Goal: Find specific page/section: Find specific page/section

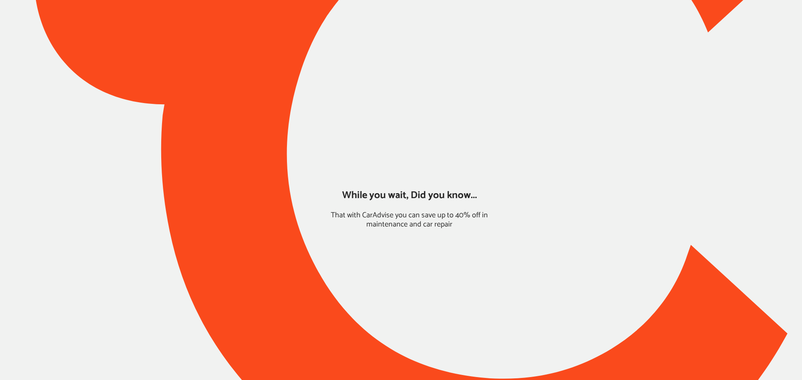
type input "*****"
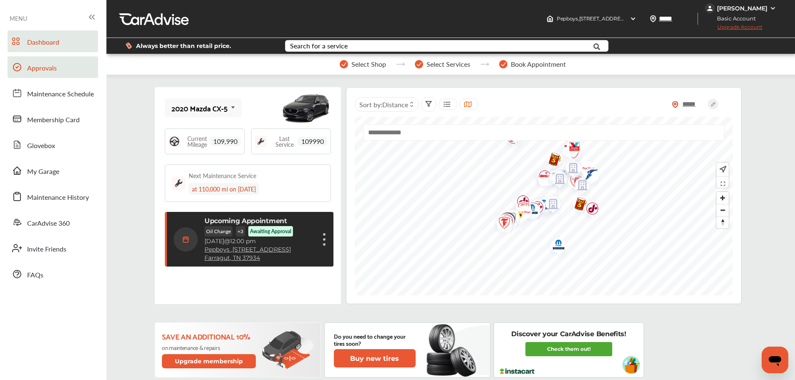
click at [37, 75] on link "Approvals" at bounding box center [53, 67] width 91 height 22
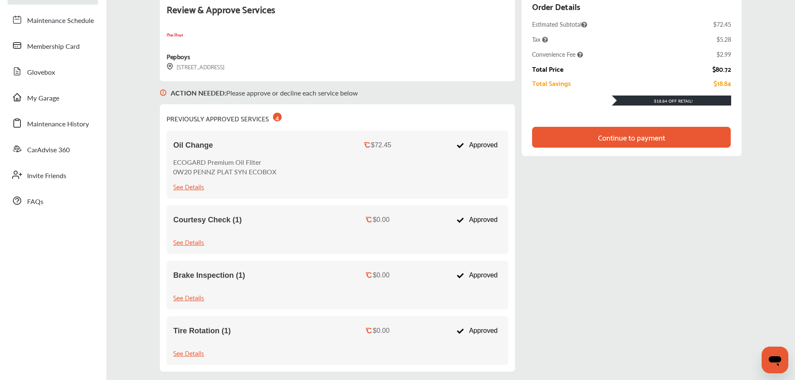
scroll to position [50, 0]
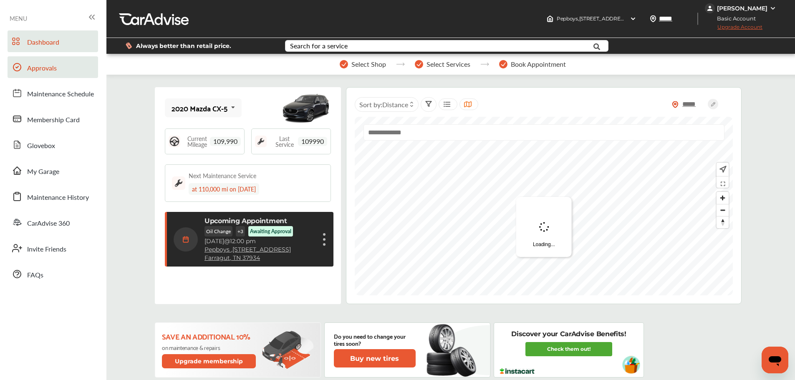
click at [47, 66] on span "Approvals" at bounding box center [42, 68] width 30 height 11
